Goal: Task Accomplishment & Management: Manage account settings

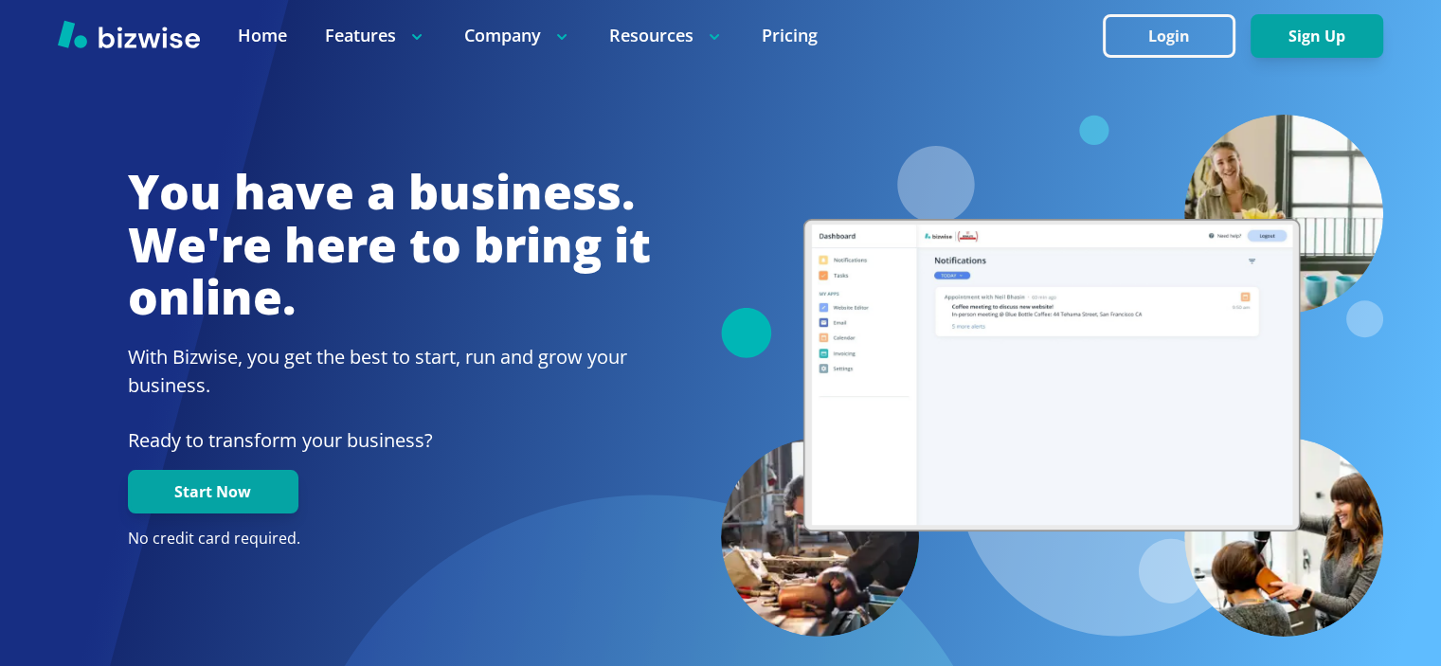
click at [1145, 3] on div at bounding box center [720, 35] width 1441 height 71
click at [1163, 30] on button "Login" at bounding box center [1168, 36] width 133 height 44
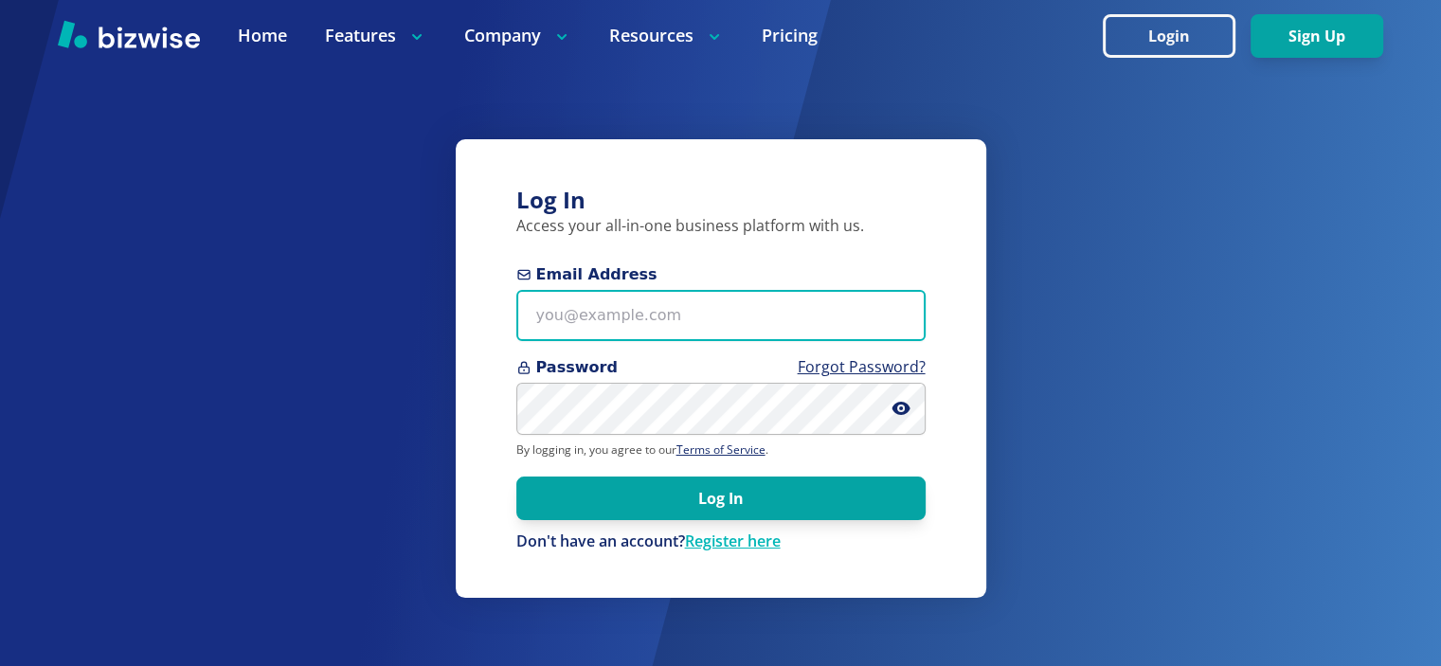
type input "[EMAIL_ADDRESS][DOMAIN_NAME]"
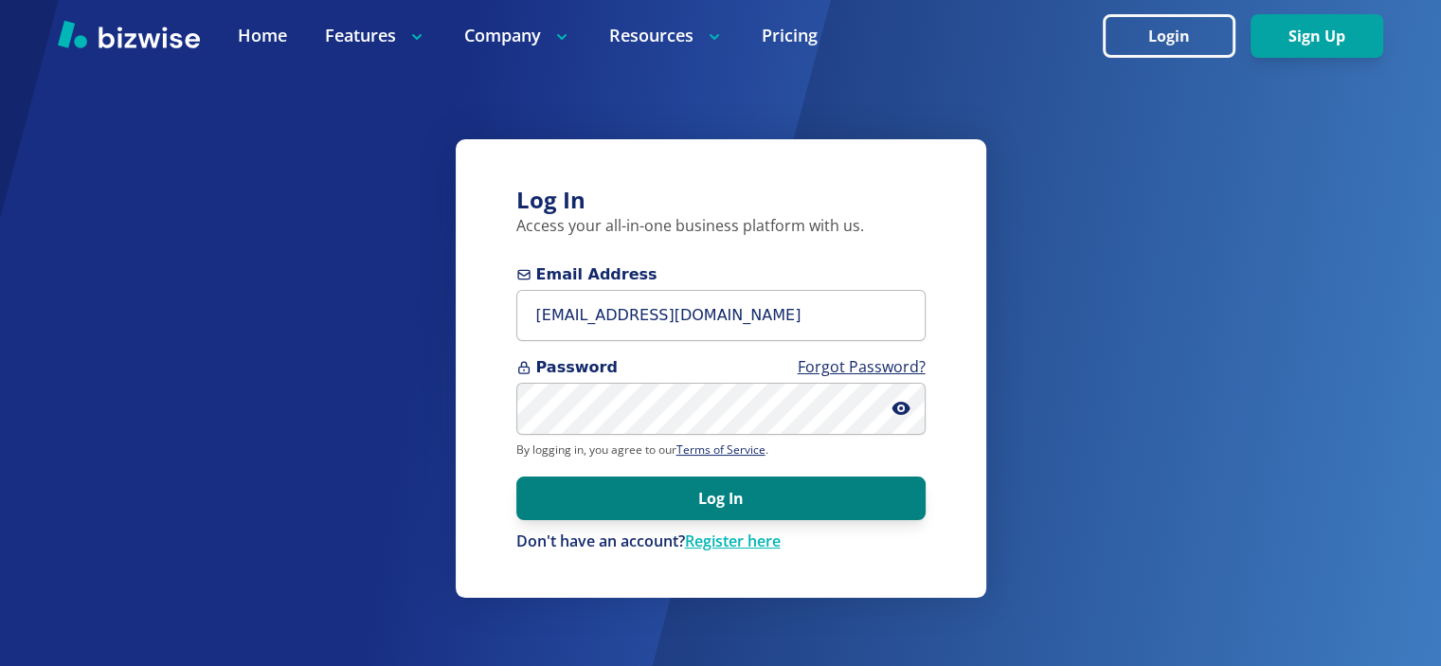
click at [826, 484] on button "Log In" at bounding box center [720, 498] width 409 height 44
